Goal: Check status: Check status

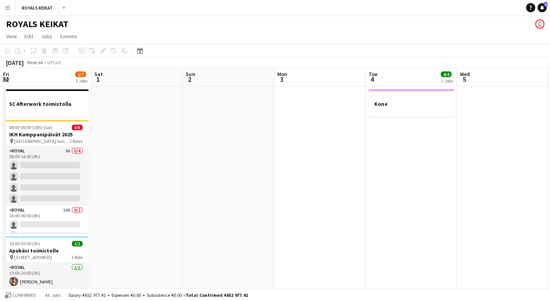
scroll to position [0, 231]
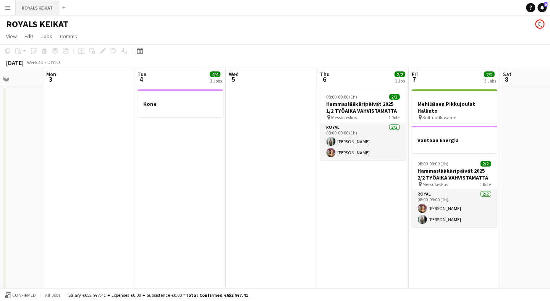
click at [42, 8] on button "ROYALS KEIKAT Close" at bounding box center [38, 7] width 44 height 15
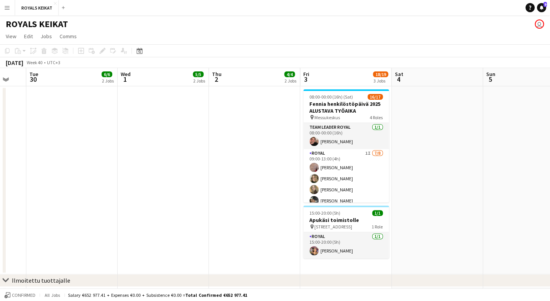
scroll to position [0, 0]
click at [142, 49] on icon at bounding box center [140, 51] width 6 height 6
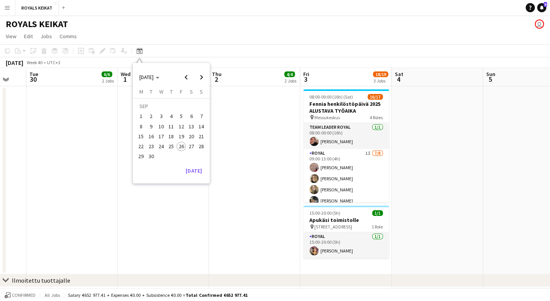
click at [149, 124] on span "9" at bounding box center [151, 126] width 9 height 9
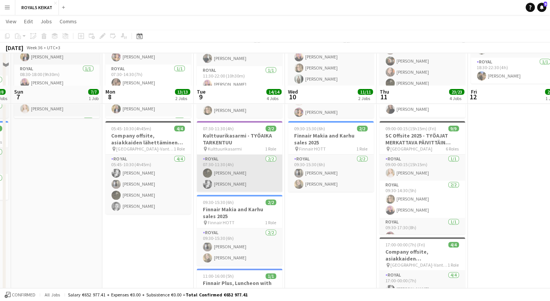
scroll to position [391, 0]
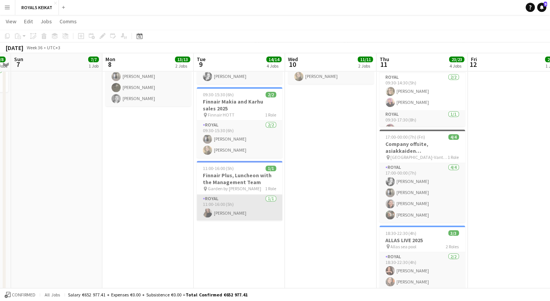
click at [231, 214] on app-card-role "Royal [DATE] 11:00-16:00 (5h) [PERSON_NAME]" at bounding box center [239, 208] width 85 height 26
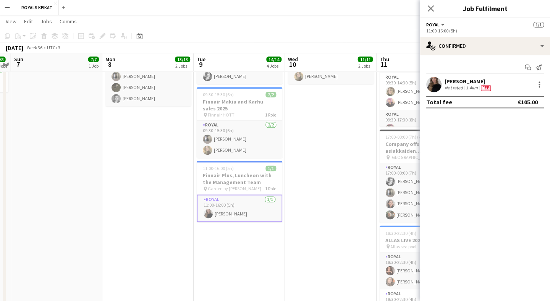
drag, startPoint x: 494, startPoint y: 81, endPoint x: 443, endPoint y: 80, distance: 50.8
click at [443, 80] on div "[PERSON_NAME] Not rated 1.4km Fee" at bounding box center [485, 84] width 130 height 15
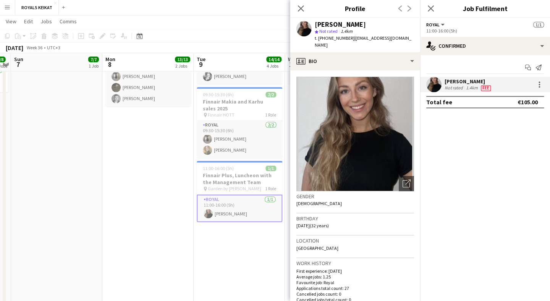
copy div "[PERSON_NAME]"
click at [302, 7] on icon "Close pop-in" at bounding box center [300, 8] width 7 height 7
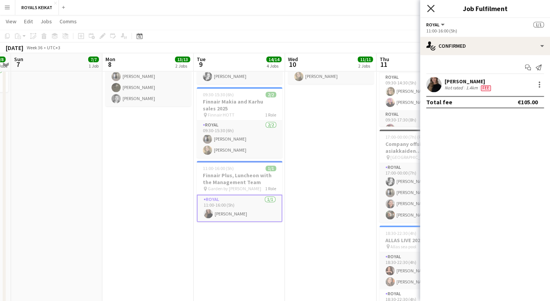
click at [430, 10] on icon "Close pop-in" at bounding box center [430, 8] width 7 height 7
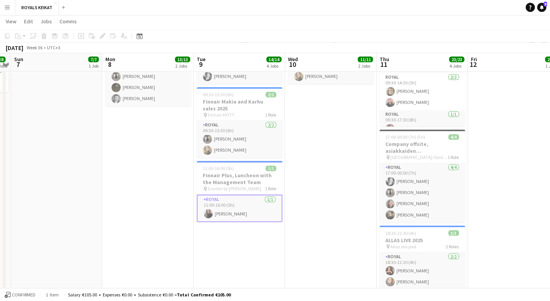
click at [11, 8] on button "Menu" at bounding box center [7, 7] width 15 height 15
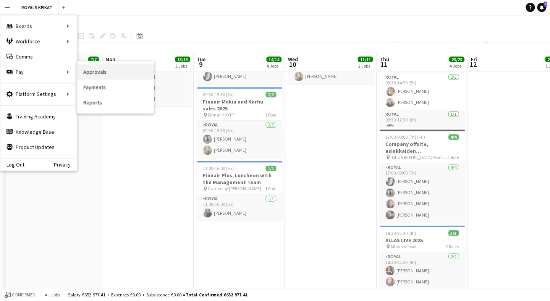
click at [91, 74] on link "Approvals" at bounding box center [115, 72] width 76 height 15
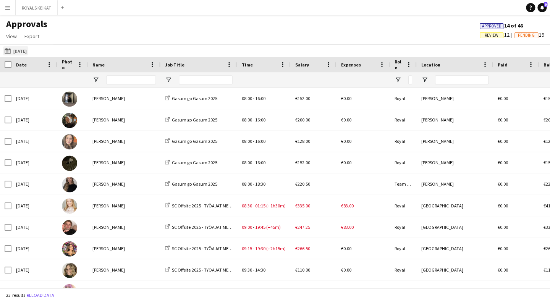
click at [25, 52] on button "[DATE] [DATE]" at bounding box center [15, 50] width 25 height 9
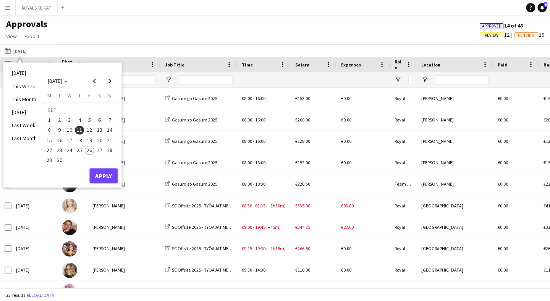
click at [60, 128] on span "9" at bounding box center [59, 130] width 9 height 9
click at [102, 179] on button "Apply" at bounding box center [103, 175] width 28 height 15
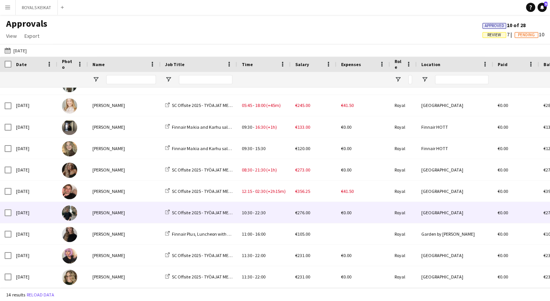
scroll to position [100, 0]
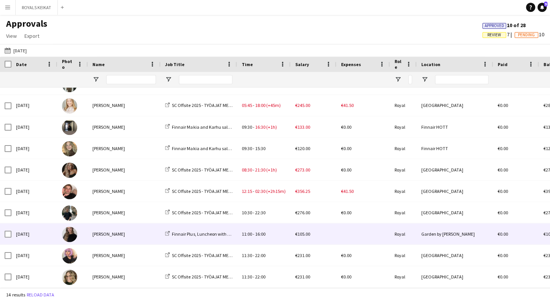
click at [142, 232] on div "[PERSON_NAME]" at bounding box center [124, 233] width 73 height 21
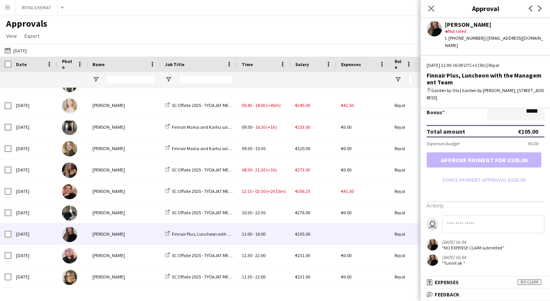
scroll to position [200, 0]
click at [34, 11] on button "ROYALS KEIKAT Close" at bounding box center [37, 7] width 42 height 15
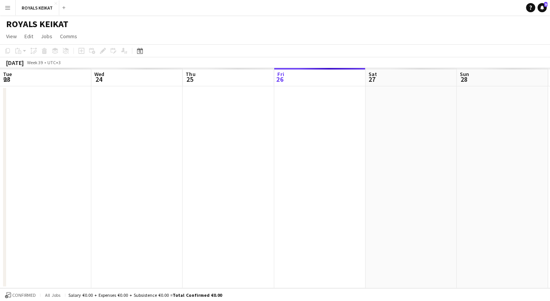
scroll to position [0, 182]
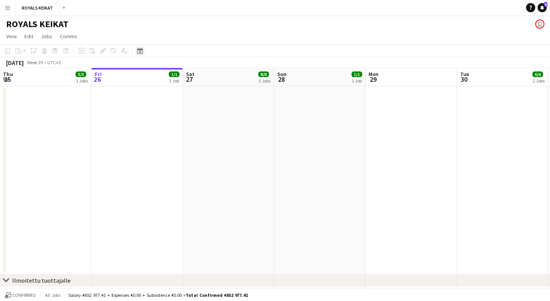
click at [139, 50] on icon at bounding box center [140, 51] width 6 height 6
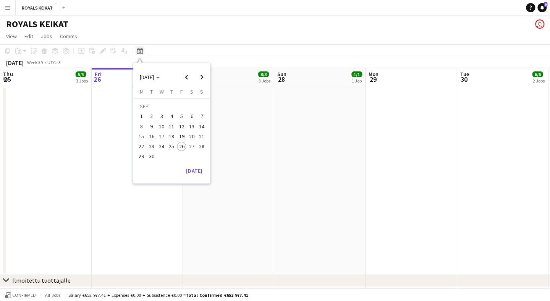
click at [140, 51] on icon at bounding box center [140, 51] width 3 height 3
click at [139, 51] on icon "Date picker" at bounding box center [140, 51] width 6 height 6
click at [140, 52] on icon "Date picker" at bounding box center [140, 51] width 6 height 6
click at [142, 52] on icon "Date picker" at bounding box center [140, 51] width 6 height 6
click at [153, 125] on span "9" at bounding box center [151, 126] width 9 height 9
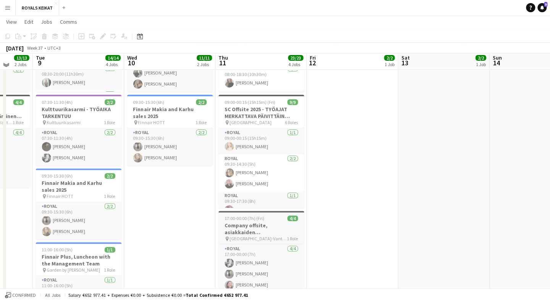
scroll to position [300, 0]
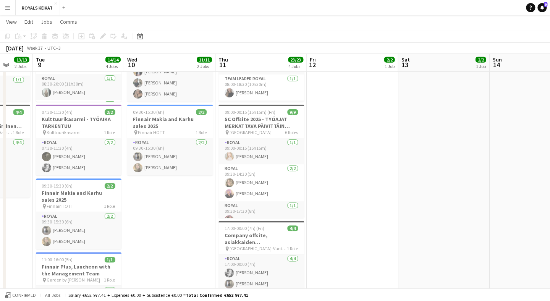
click at [6, 8] on app-icon "Menu" at bounding box center [8, 8] width 6 height 6
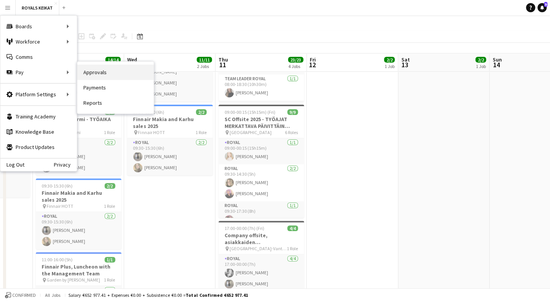
click at [92, 69] on link "Approvals" at bounding box center [115, 72] width 76 height 15
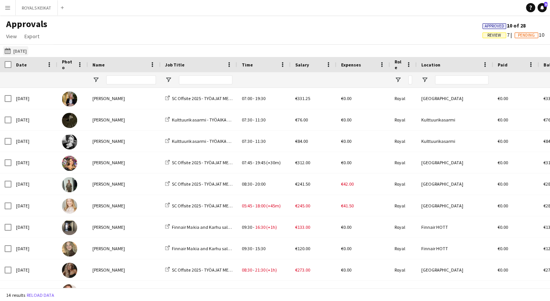
click at [22, 48] on button "[DATE] [DATE]" at bounding box center [15, 50] width 25 height 9
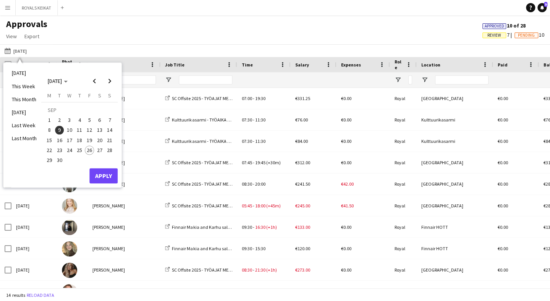
click at [81, 129] on span "11" at bounding box center [79, 130] width 9 height 9
click at [113, 171] on button "Apply" at bounding box center [103, 175] width 28 height 15
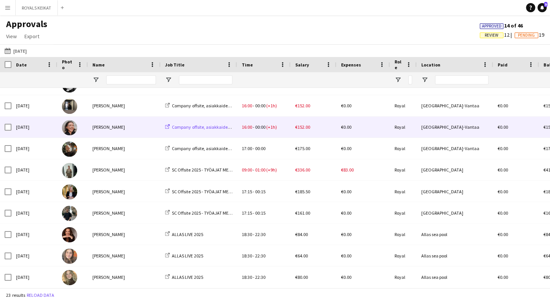
scroll to position [292, 0]
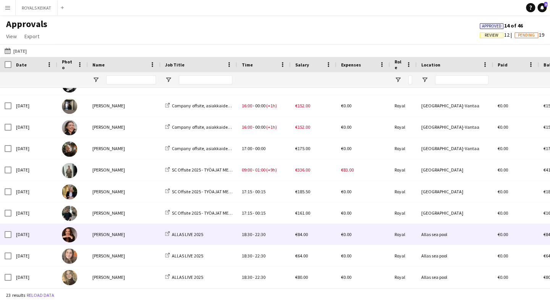
click at [110, 235] on div "[PERSON_NAME]" at bounding box center [124, 233] width 73 height 21
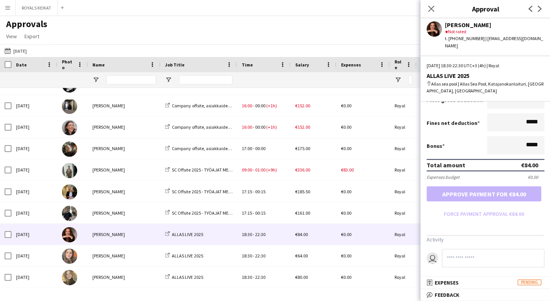
scroll to position [156, 0]
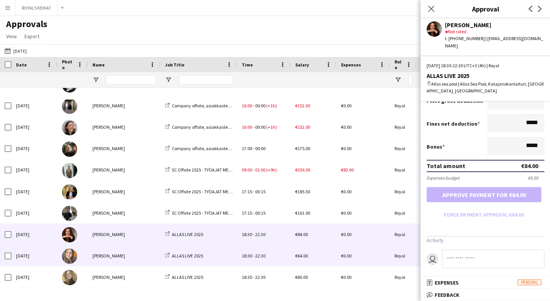
click at [141, 255] on div "[PERSON_NAME]" at bounding box center [124, 255] width 73 height 21
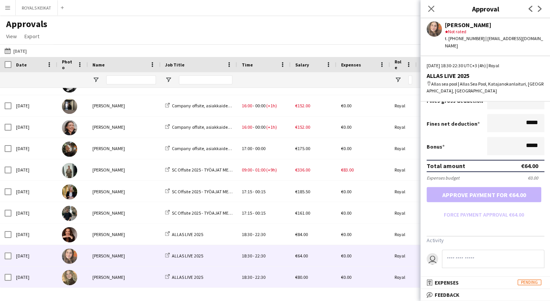
click at [113, 280] on div "[PERSON_NAME]" at bounding box center [124, 276] width 73 height 21
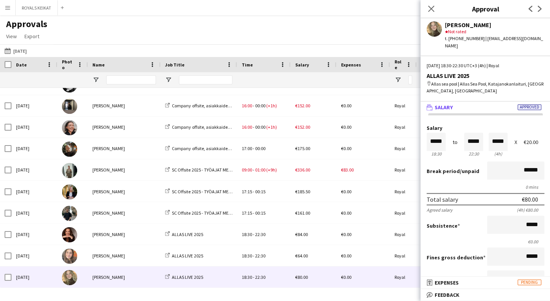
scroll to position [0, 0]
click at [45, 10] on button "ROYALS KEIKAT Close" at bounding box center [37, 7] width 42 height 15
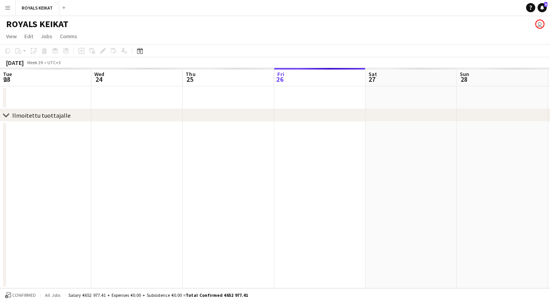
scroll to position [0, 182]
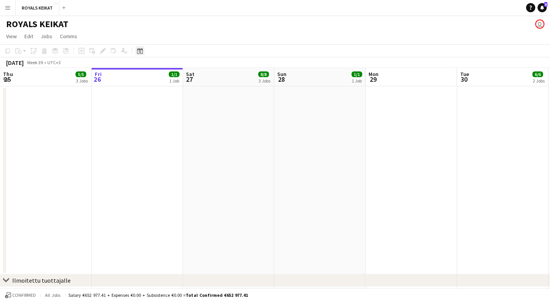
click at [140, 50] on icon "Date picker" at bounding box center [140, 51] width 6 height 6
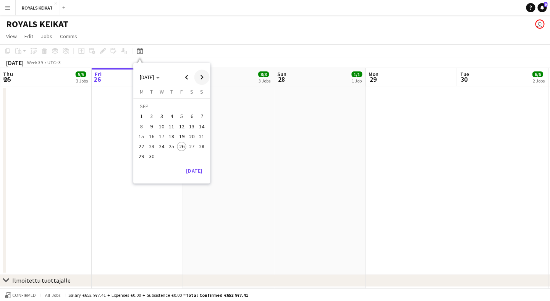
click at [200, 78] on span "Next month" at bounding box center [201, 76] width 15 height 15
click at [181, 126] on span "10" at bounding box center [181, 126] width 9 height 9
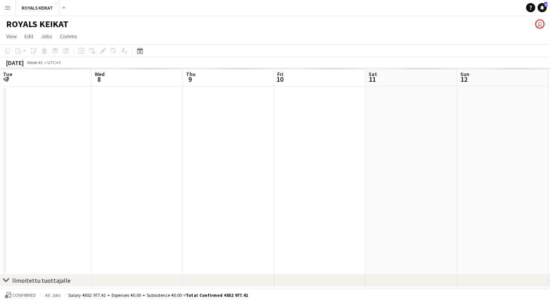
scroll to position [0, 262]
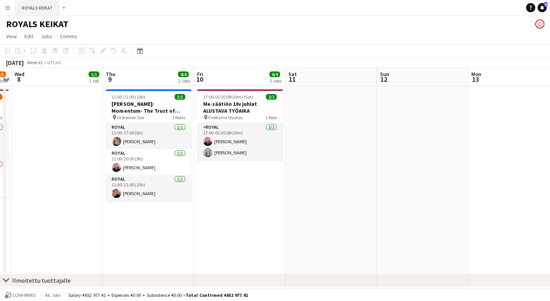
click at [35, 9] on button "ROYALS KEIKAT Close" at bounding box center [38, 7] width 44 height 15
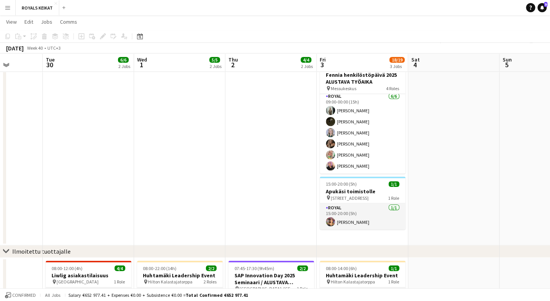
scroll to position [168, 0]
click at [140, 34] on icon at bounding box center [140, 36] width 6 height 6
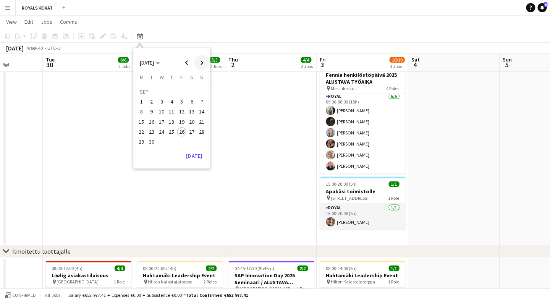
click at [203, 63] on span "Next month" at bounding box center [201, 62] width 15 height 15
click at [182, 110] on span "10" at bounding box center [181, 111] width 9 height 9
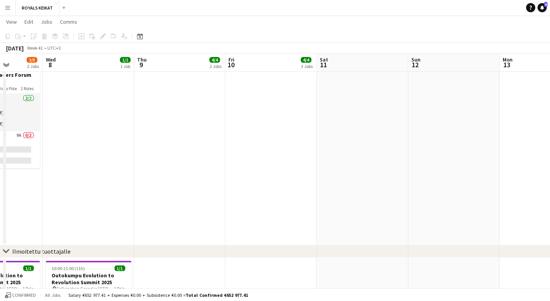
scroll to position [0, 262]
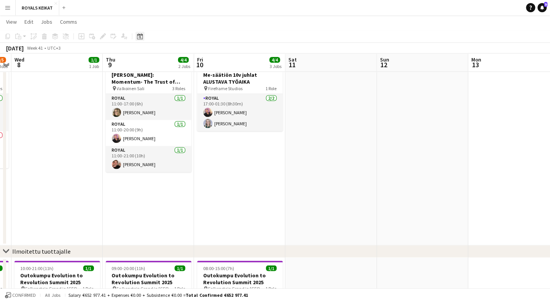
click at [141, 39] on div "Date picker" at bounding box center [139, 36] width 9 height 9
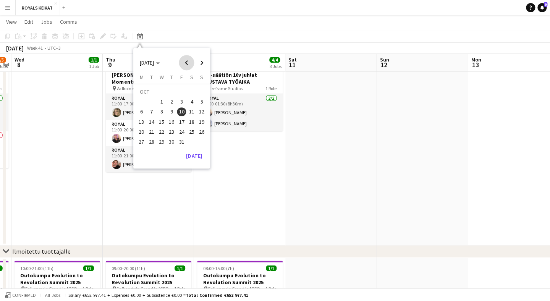
click at [190, 60] on span "Previous month" at bounding box center [186, 62] width 15 height 15
click at [169, 111] on span "11" at bounding box center [171, 111] width 9 height 9
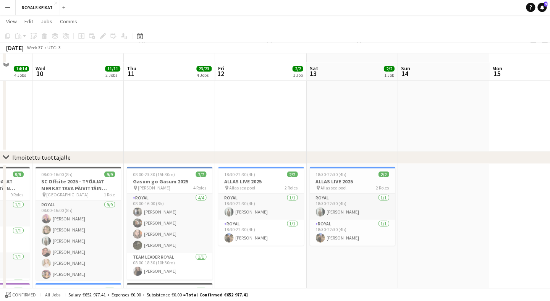
scroll to position [136, 0]
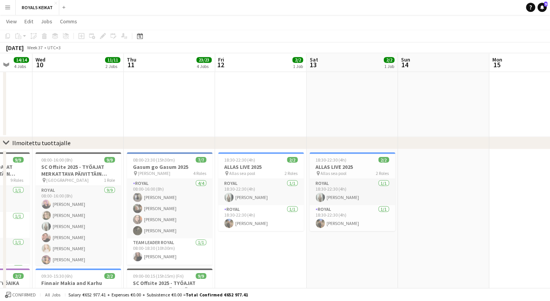
click at [10, 13] on button "Menu" at bounding box center [7, 7] width 15 height 15
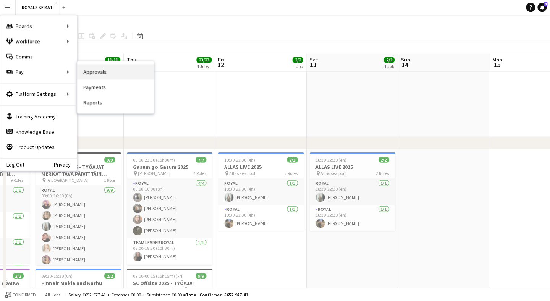
click at [87, 73] on link "Approvals" at bounding box center [115, 72] width 76 height 15
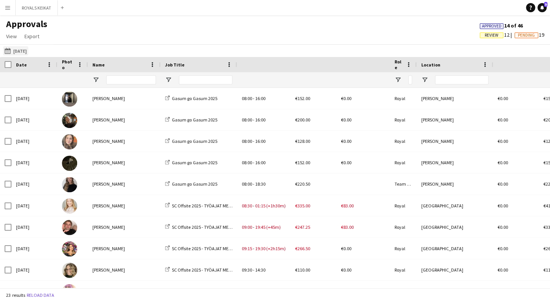
click at [28, 50] on button "[DATE] [DATE]" at bounding box center [15, 50] width 25 height 9
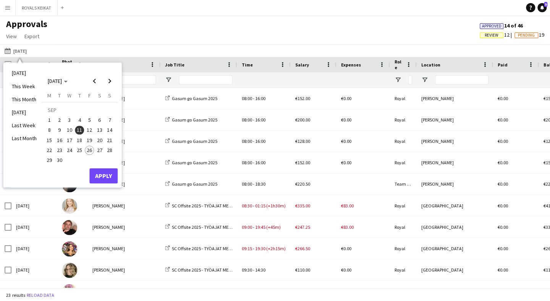
click at [91, 131] on span "12" at bounding box center [89, 130] width 9 height 9
click at [103, 171] on button "Apply" at bounding box center [103, 175] width 28 height 15
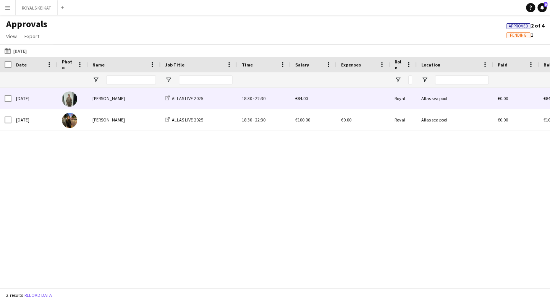
click at [91, 100] on div "[PERSON_NAME]" at bounding box center [124, 98] width 73 height 21
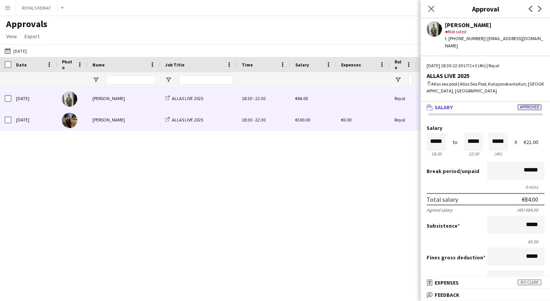
click at [134, 121] on div "[PERSON_NAME]" at bounding box center [124, 119] width 73 height 21
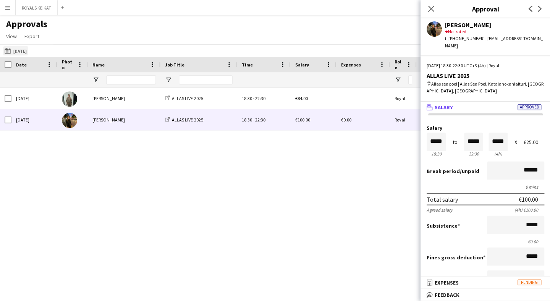
click at [28, 52] on button "[DATE] [DATE]" at bounding box center [15, 50] width 25 height 9
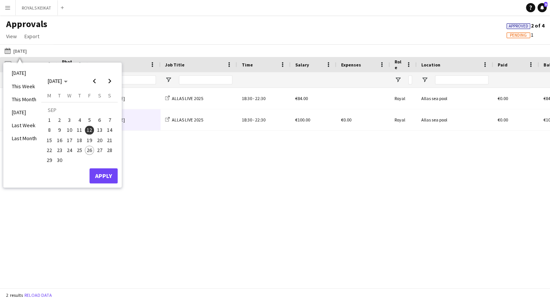
click at [98, 126] on span "13" at bounding box center [99, 130] width 9 height 9
click at [107, 173] on button "Apply" at bounding box center [103, 175] width 28 height 15
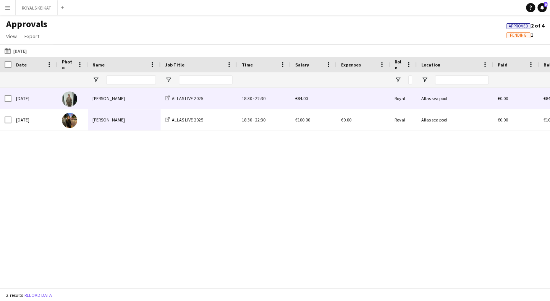
click at [143, 97] on div "[PERSON_NAME]" at bounding box center [124, 98] width 73 height 21
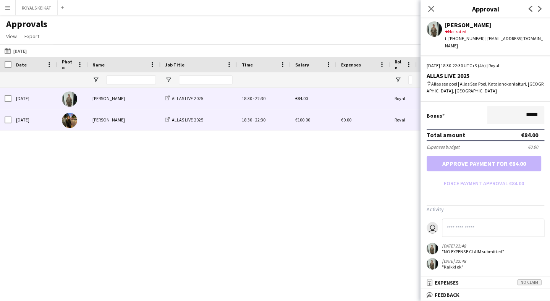
scroll to position [187, 0]
click at [154, 120] on div "[PERSON_NAME]" at bounding box center [124, 119] width 73 height 21
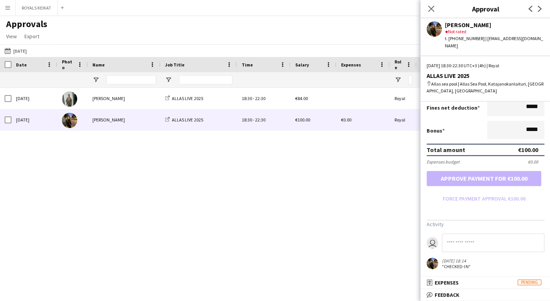
scroll to position [171, 0]
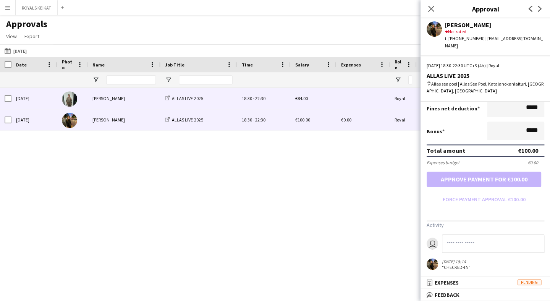
click at [141, 98] on div "[PERSON_NAME]" at bounding box center [124, 98] width 73 height 21
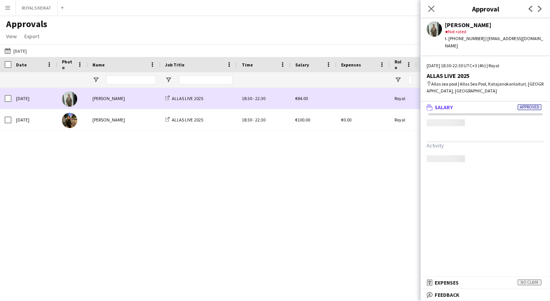
scroll to position [0, 0]
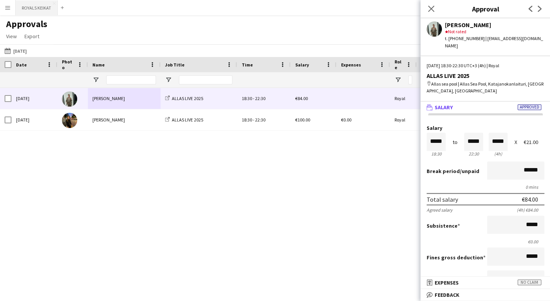
click at [43, 9] on button "ROYALS KEIKAT Close" at bounding box center [37, 7] width 42 height 15
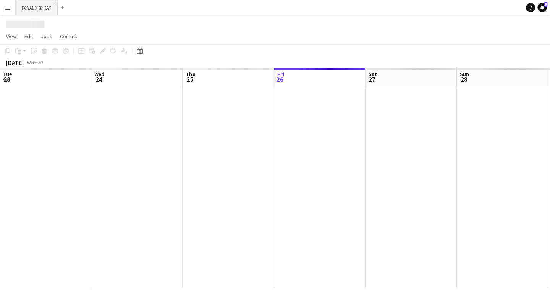
scroll to position [0, 182]
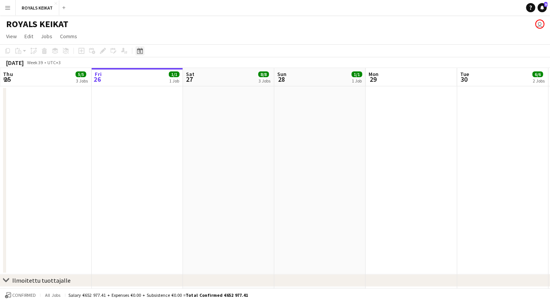
click at [139, 50] on icon at bounding box center [140, 51] width 6 height 6
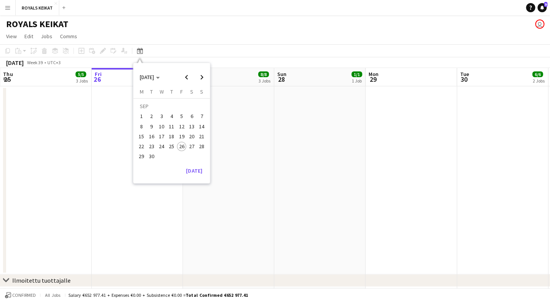
click at [168, 127] on span "11" at bounding box center [171, 126] width 9 height 9
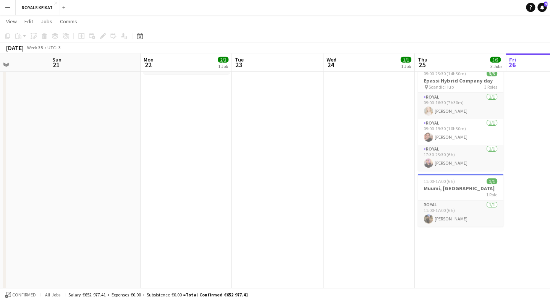
scroll to position [0, 319]
